Goal: Find specific page/section: Find specific page/section

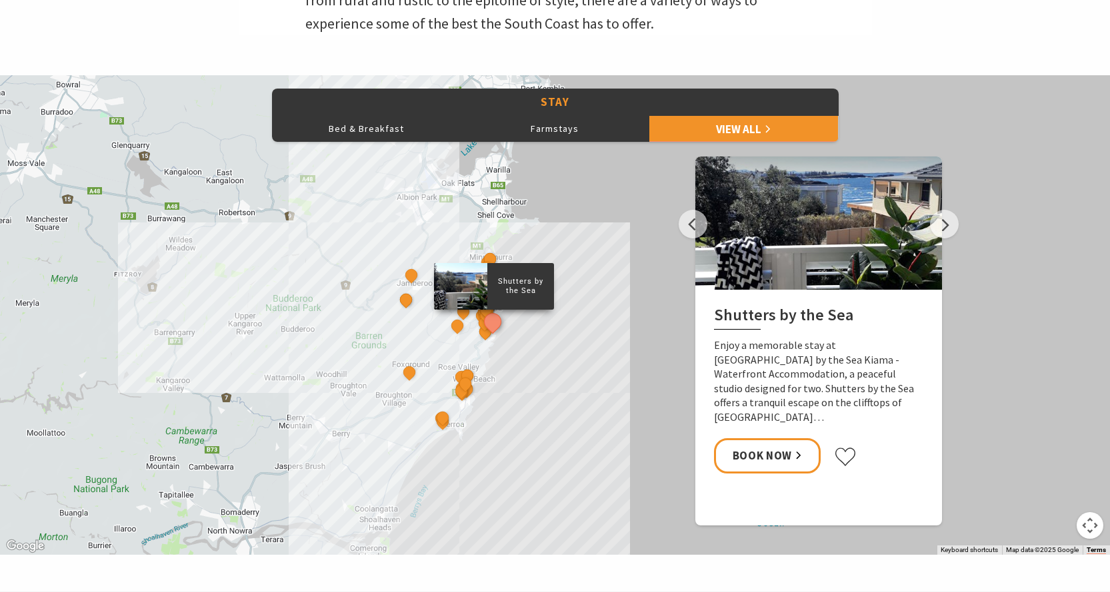
scroll to position [533, 0]
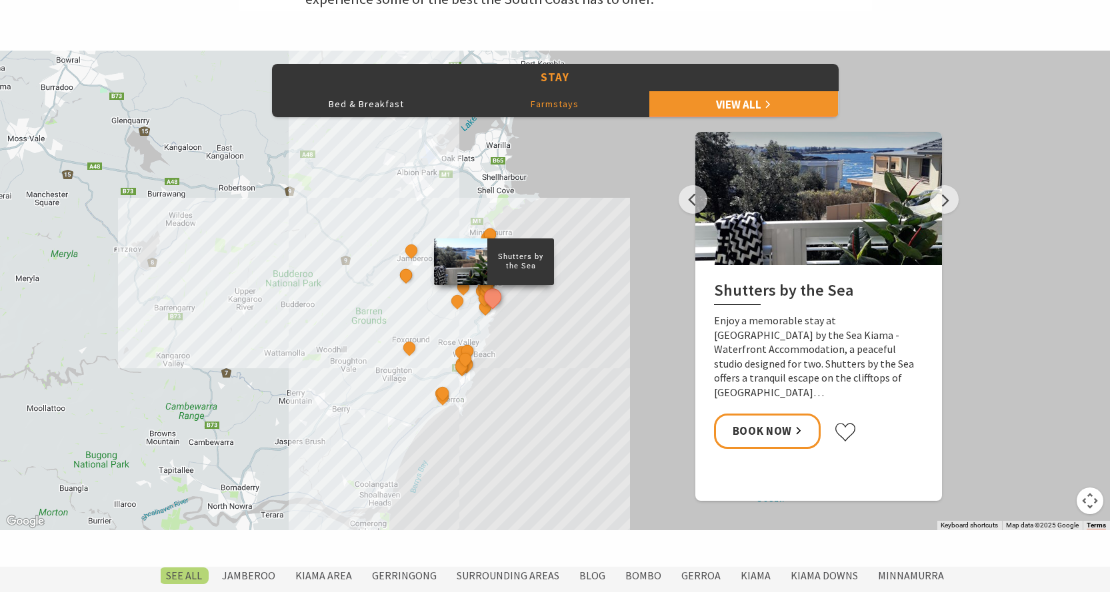
click at [545, 105] on button "Farmstays" at bounding box center [555, 104] width 189 height 27
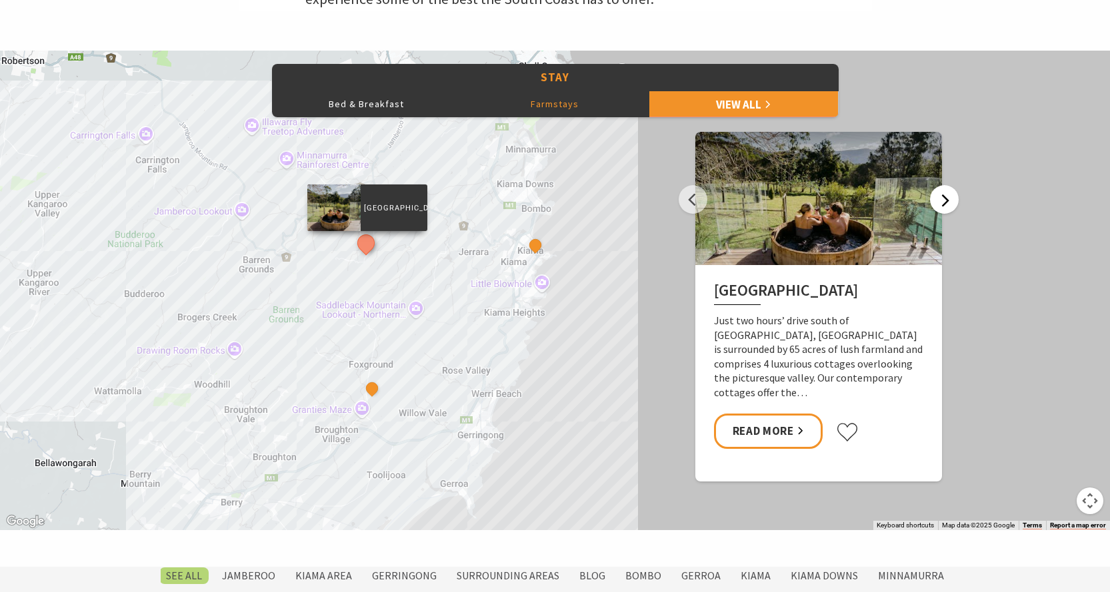
click at [948, 201] on button "Next" at bounding box center [944, 199] width 29 height 29
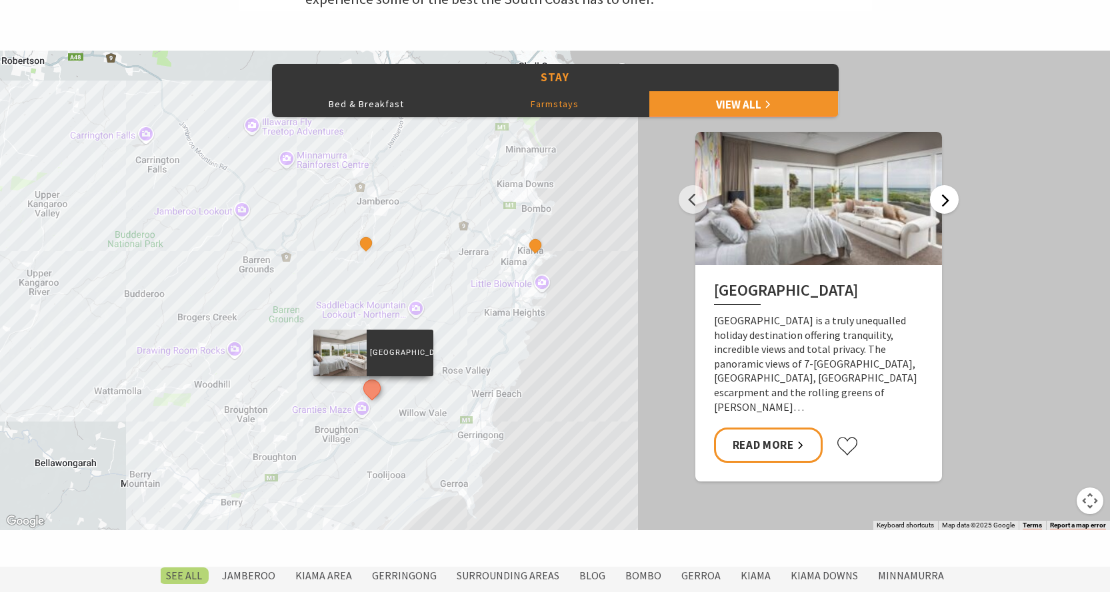
click at [948, 201] on button "Next" at bounding box center [944, 199] width 29 height 29
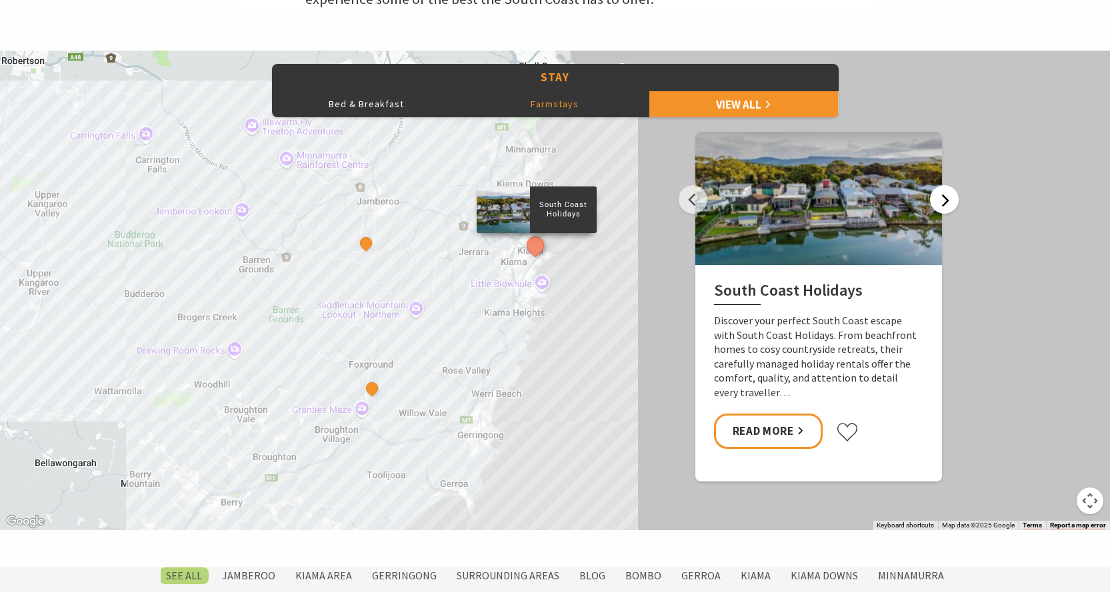
click at [948, 201] on button "Next" at bounding box center [944, 199] width 29 height 29
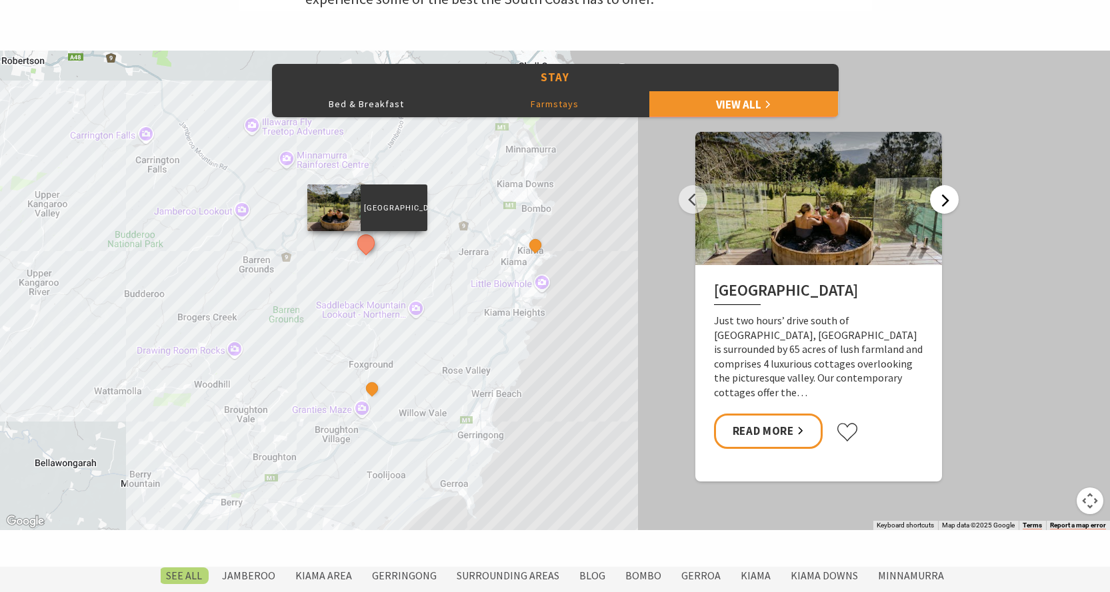
click at [948, 201] on button "Next" at bounding box center [944, 199] width 29 height 29
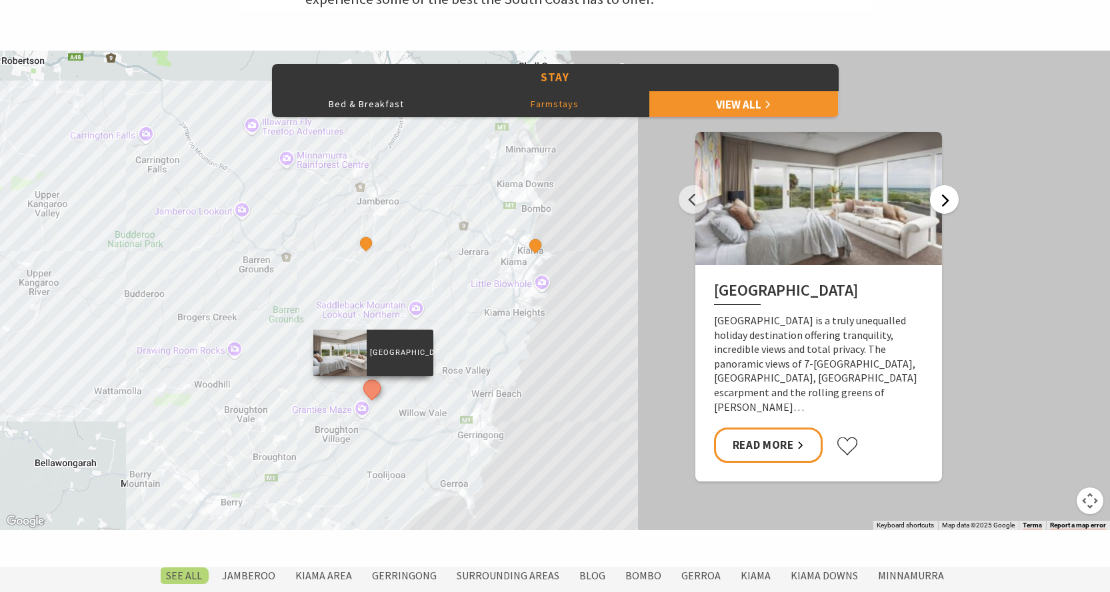
click at [948, 201] on button "Next" at bounding box center [944, 199] width 29 height 29
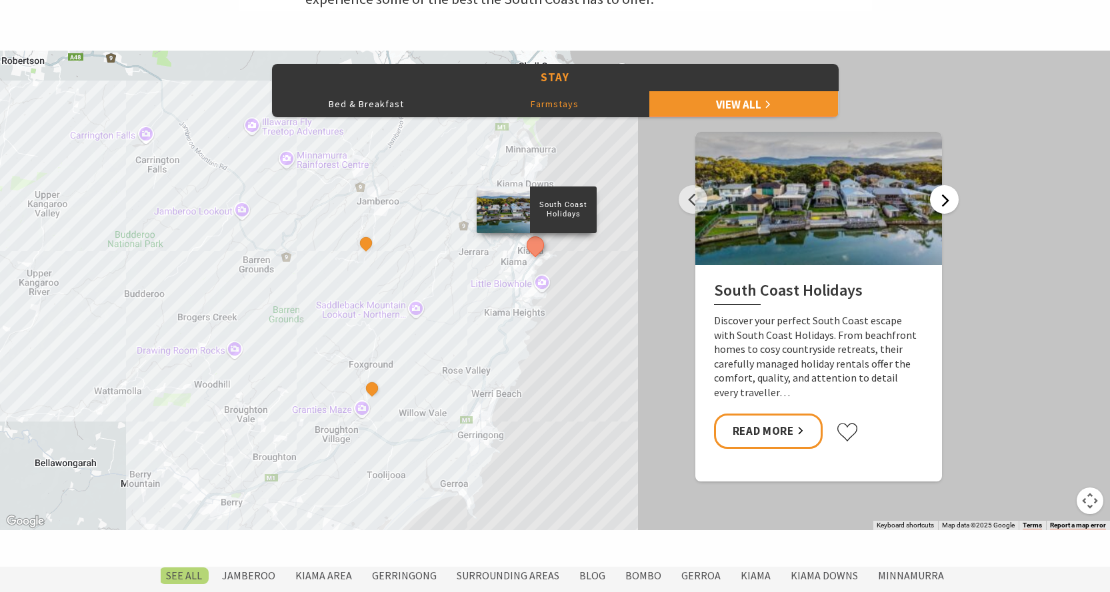
click at [948, 201] on button "Next" at bounding box center [944, 199] width 29 height 29
